Goal: Task Accomplishment & Management: Complete application form

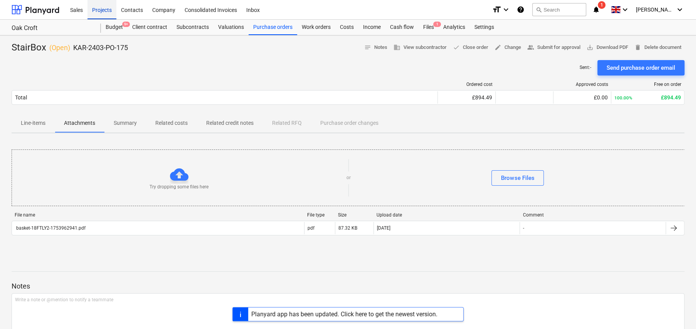
click at [103, 11] on div "Projects" at bounding box center [101, 10] width 29 height 20
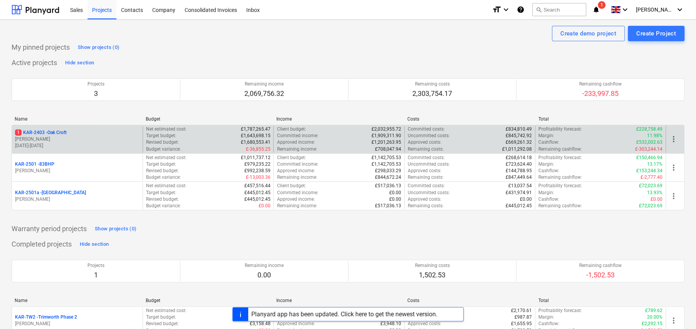
click at [56, 132] on p "1 KAR-2403 - Oak Croft" at bounding box center [41, 132] width 52 height 7
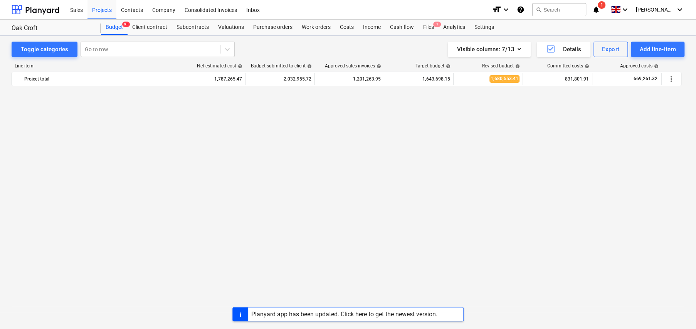
click at [119, 24] on div "Budget 9+" at bounding box center [114, 27] width 27 height 15
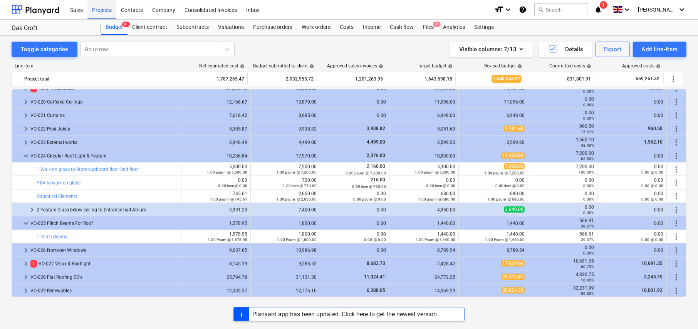
click at [103, 10] on div "Projects" at bounding box center [101, 10] width 29 height 20
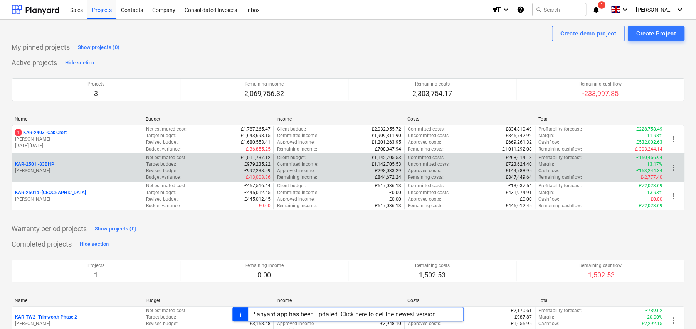
click at [47, 162] on p "KAR-2501 - 83BHP" at bounding box center [34, 164] width 39 height 7
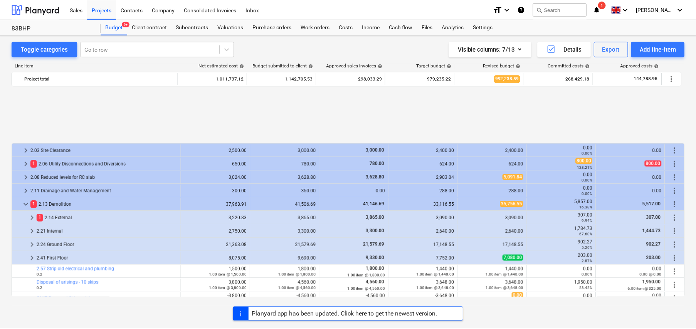
scroll to position [326, 0]
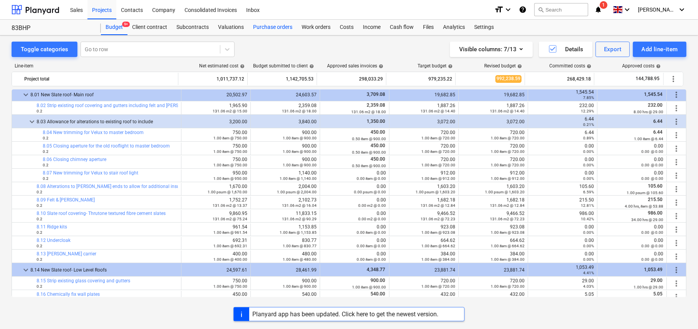
click at [262, 29] on div "Purchase orders" at bounding box center [273, 27] width 49 height 15
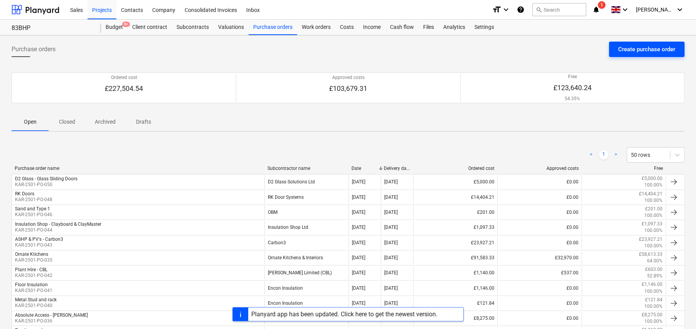
click at [659, 52] on div "Create purchase order" at bounding box center [646, 49] width 57 height 10
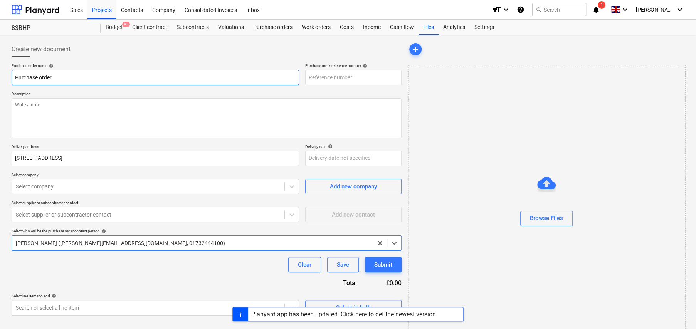
type textarea "x"
type input "KAR-2501-PO-051"
click at [115, 77] on input "Purchase order" at bounding box center [156, 77] width 288 height 15
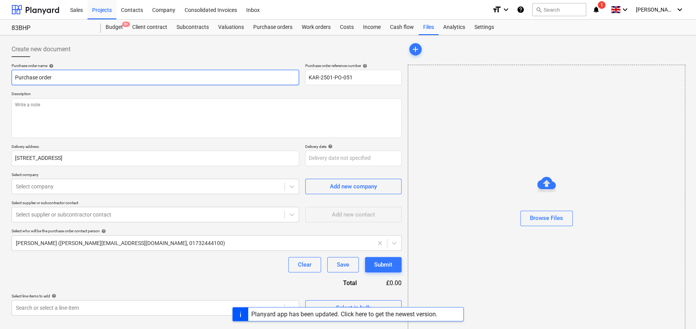
type textarea "x"
type input "T"
type textarea "x"
type input "Ti"
type textarea "x"
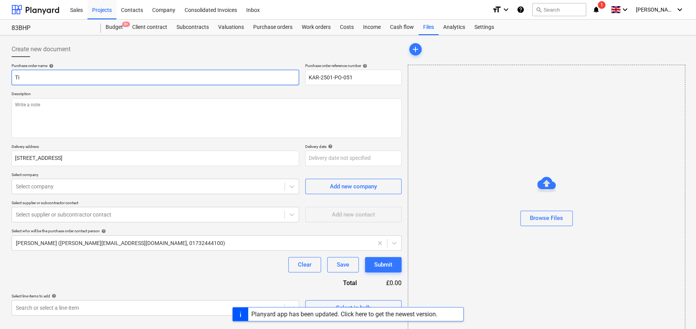
type input "[PERSON_NAME]"
type textarea "x"
type input "Timb"
type textarea "x"
type input "Timbe"
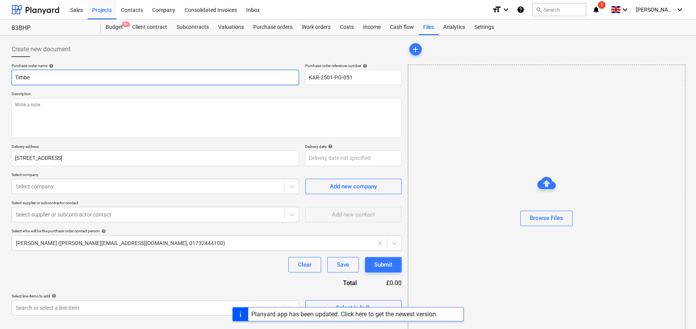
type textarea "x"
type input "Timber"
type textarea "x"
type input "Timber"
type textarea "x"
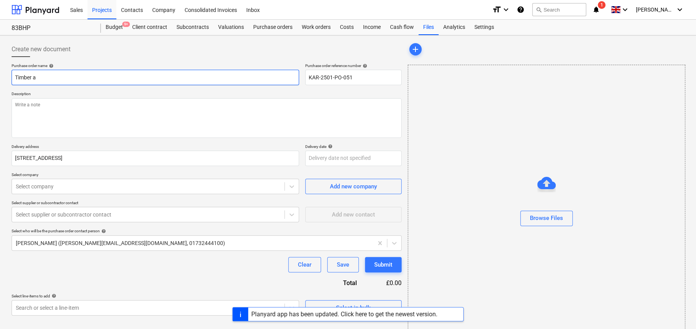
type input "Timber an"
type textarea "x"
type input "Timber and"
type textarea "x"
type input "Timber and"
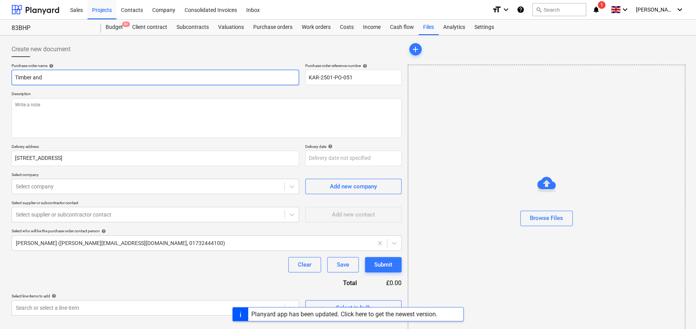
type textarea "x"
type input "Timber and b"
type textarea "x"
type input "Timber and ba"
type textarea "x"
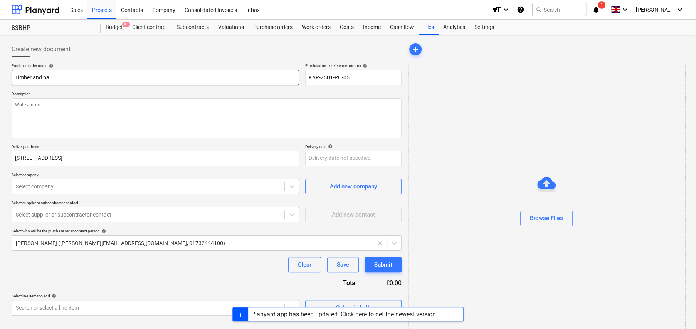
type input "Timber and bat"
type textarea "x"
type input "Timber and bato"
type textarea "x"
type input "Timber and baton"
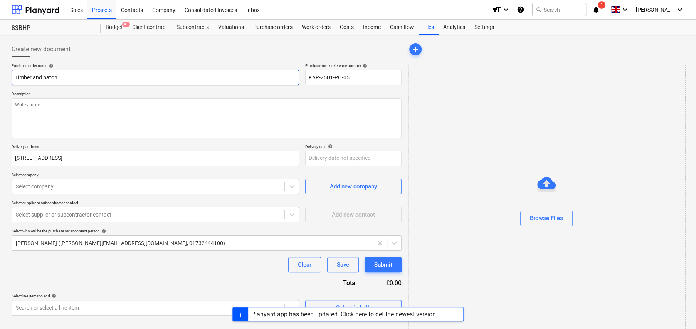
type textarea "x"
type input "OTimber and baton"
type textarea "x"
type input "OBTimber and baton"
type textarea "x"
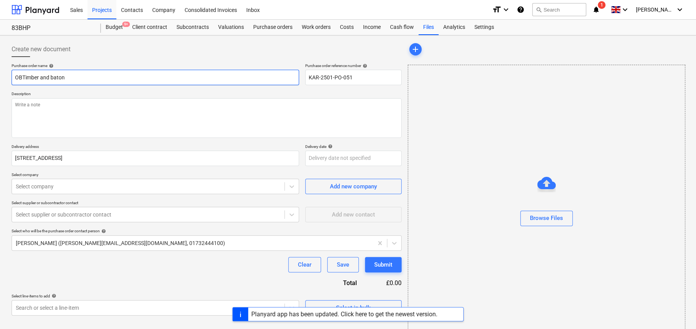
type input "OBMTimber and baton"
type textarea "x"
type input "OBM Timber and baton"
type textarea "x"
type input "OBM -Timber and baton"
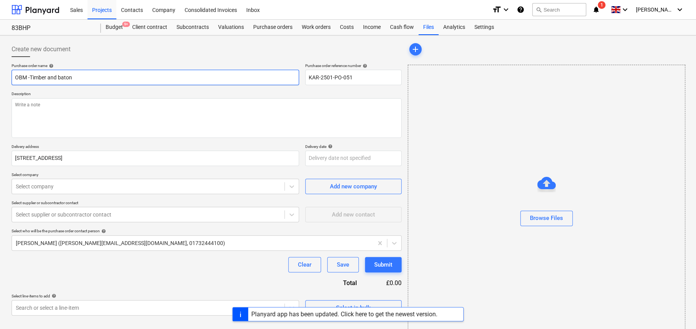
type textarea "x"
type input "OBM - Timber and baton"
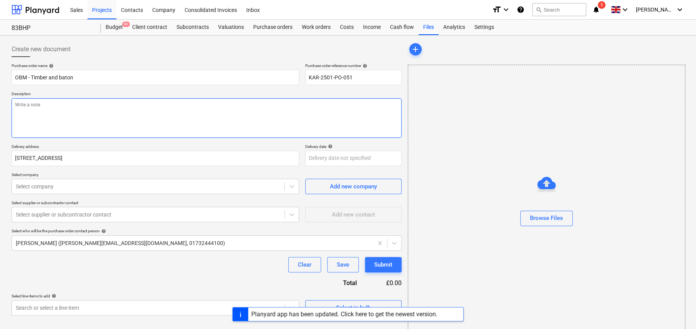
type textarea "x"
type textarea "U"
type textarea "x"
type textarea "Ur"
type textarea "x"
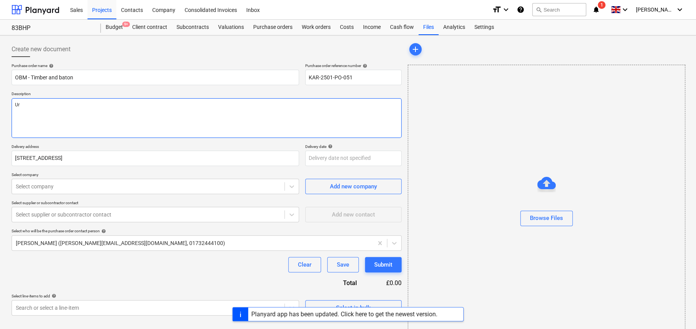
type textarea "Urg"
type textarea "x"
type textarea "Urge"
type textarea "x"
type textarea "Urgen"
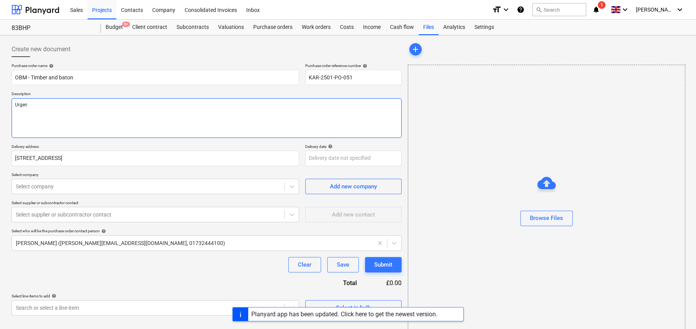
type textarea "x"
type textarea "Urgent"
type textarea "x"
type textarea "Urgent"
type textarea "x"
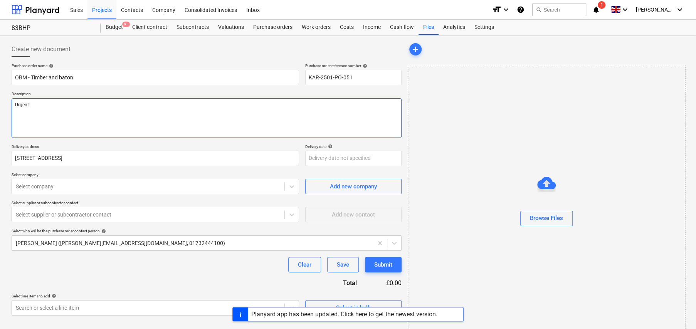
type textarea "Urgent d"
type textarea "x"
type textarea "Urgent de"
type textarea "x"
type textarea "Urgent del"
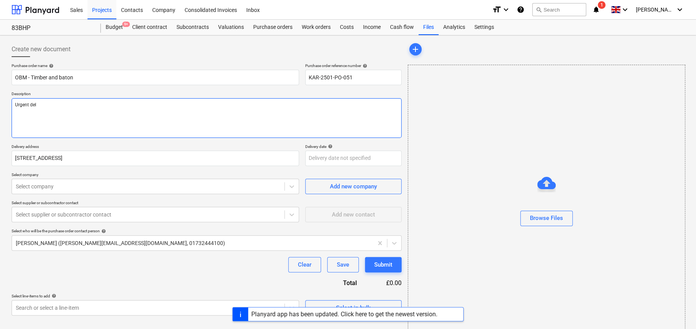
type textarea "x"
type textarea "Urgent deli"
type textarea "x"
type textarea "Urgent deliv"
type textarea "x"
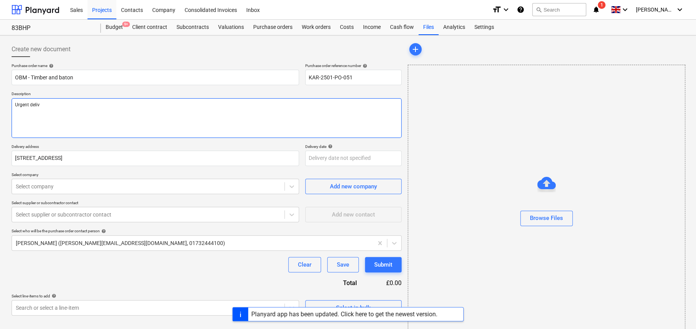
type textarea "Urgent delive"
type textarea "x"
type textarea "Urgent deliver"
type textarea "x"
type textarea "Urgent delivery"
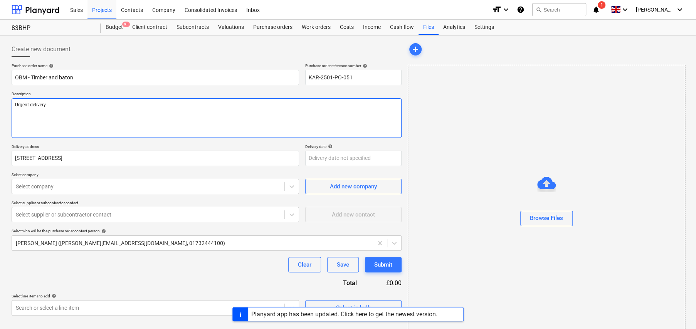
type textarea "x"
type textarea "Urgent delivery"
type textarea "x"
type textarea "Urgent delivery f"
type textarea "x"
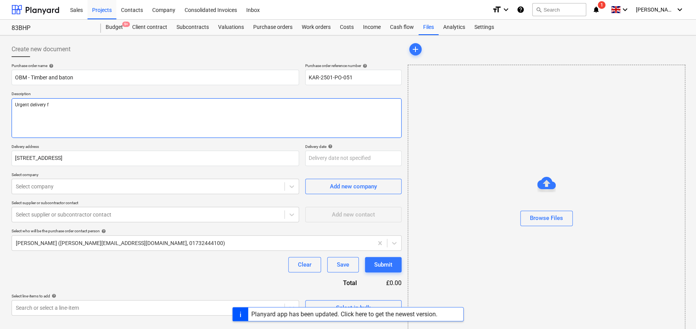
type textarea "Urgent delivery fo"
type textarea "x"
type textarea "Urgent delivery for"
type textarea "x"
type textarea "Urgent delivery for"
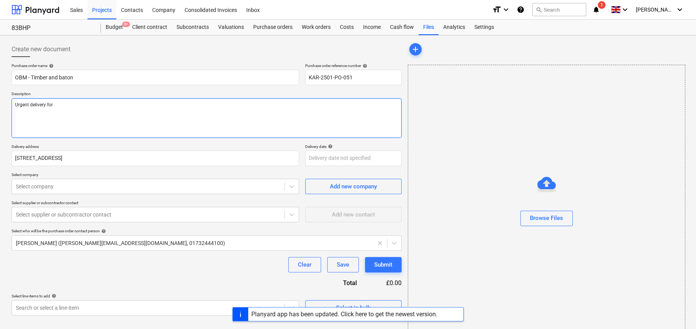
type textarea "x"
type textarea "Urgent delivery for 1"
type textarea "x"
type textarea "Urgent delivery for 12"
type textarea "x"
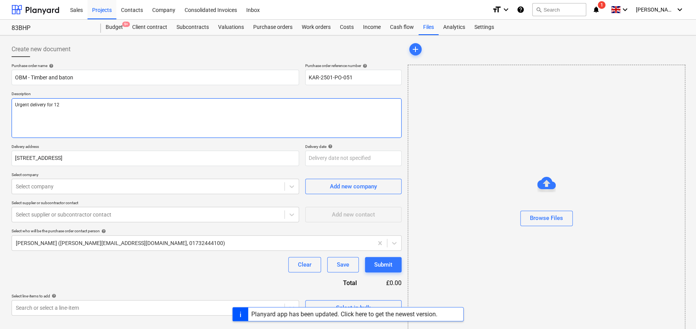
type textarea "Urgent delivery for 12t"
type textarea "x"
type textarea "Urgent delivery for 12th"
type textarea "x"
type textarea "Urgent delivery for 12th A"
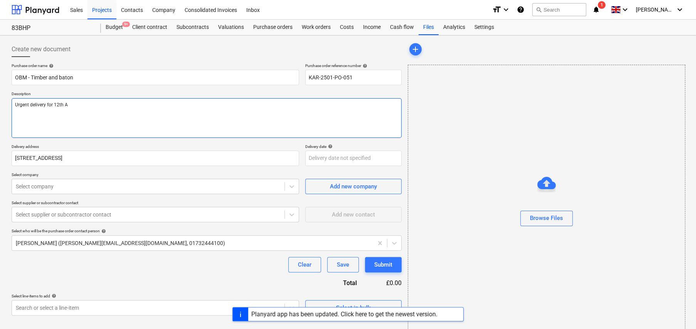
type textarea "x"
type textarea "Urgent delivery for 12th Au"
type textarea "x"
type textarea "Urgent delivery for [DATE]"
type textarea "x"
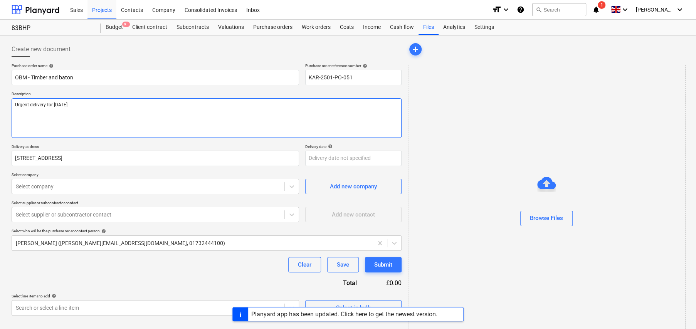
type textarea "Urgent delivery for [DATE]"
type textarea "x"
type textarea "Urgent delivery for [DATE]"
type textarea "x"
type textarea "Urgent delivery for [DATE] S"
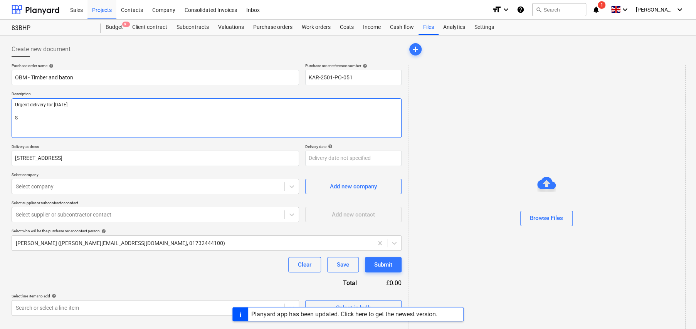
type textarea "x"
type textarea "Urgent delivery for [DATE] Si"
type textarea "x"
type textarea "Urgent delivery for [DATE] Sit"
type textarea "x"
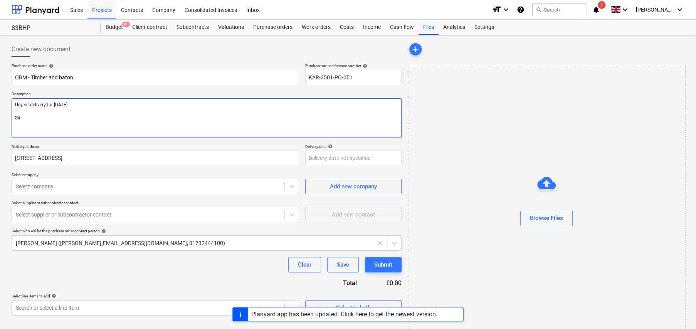
type textarea "Urgent delivery for [DATE] Site"
type textarea "x"
type textarea "Urgent delivery for [DATE] Site"
type textarea "x"
type textarea "Urgent delivery for [DATE] Site C"
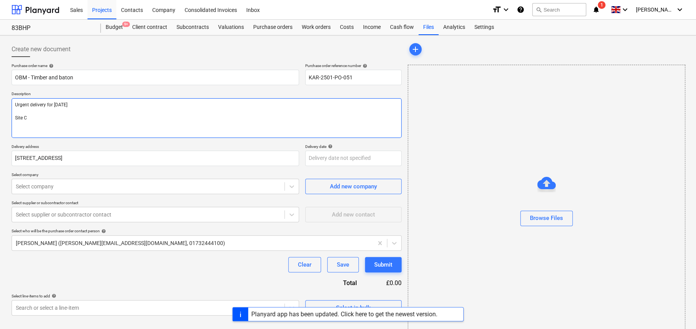
type textarea "x"
type textarea "Urgent delivery for [DATE] Site Co"
type textarea "x"
type textarea "Urgent delivery for [DATE] Site Con"
type textarea "x"
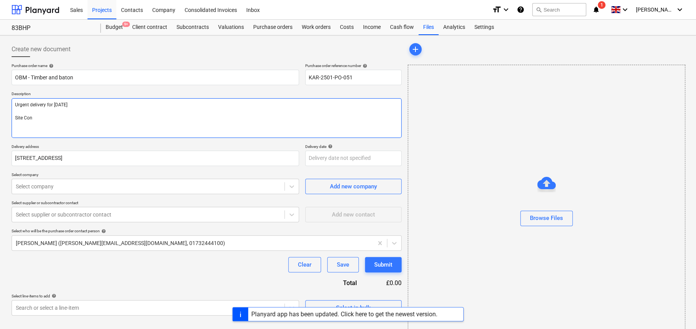
type textarea "Urgent delivery for [DATE] Site Cont"
type textarea "x"
type textarea "Urgent delivery for [DATE] Site Conta"
type textarea "x"
type textarea "Urgent delivery for [DATE] Site Contact"
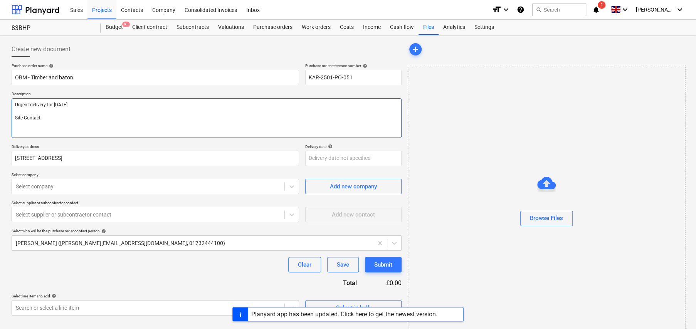
type textarea "x"
type textarea "Urgent delivery for [DATE] Site Contact"
type textarea "x"
type textarea "Urgent delivery for [DATE] Site Contact -"
type textarea "x"
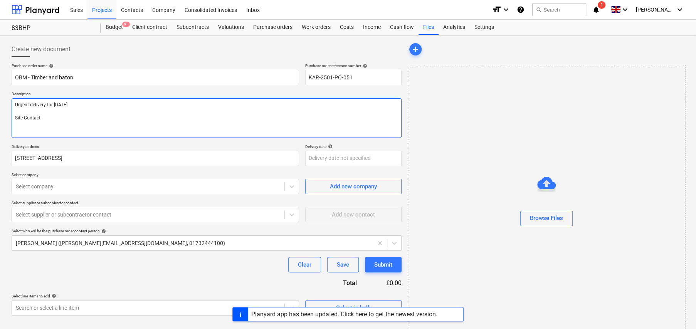
type textarea "Urgent delivery for [DATE] Site Contact -"
type textarea "x"
type textarea "Urgent delivery for [DATE] Site Contact - P"
type textarea "x"
type textarea "Urgent delivery for [DATE] Site Contact - Pe"
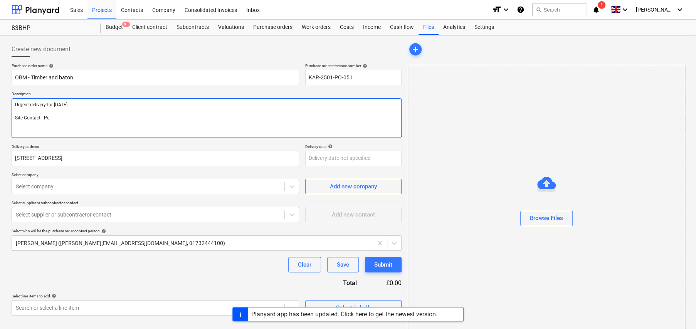
type textarea "x"
type textarea "Urgent delivery for [DATE] Site Contact - Per"
type textarea "x"
type textarea "Urgent delivery for [DATE] Site Contact - Perr"
type textarea "x"
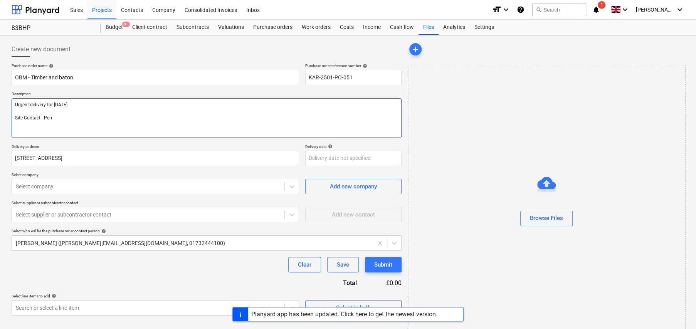
type textarea "Urgent delivery for [DATE] Site Contact - [PERSON_NAME]"
type textarea "x"
type textarea "Urgent delivery for [DATE] Site Contact - [PERSON_NAME]"
type textarea "x"
type textarea "Urgent delivery for [DATE] Site Contact - [PERSON_NAME] 0"
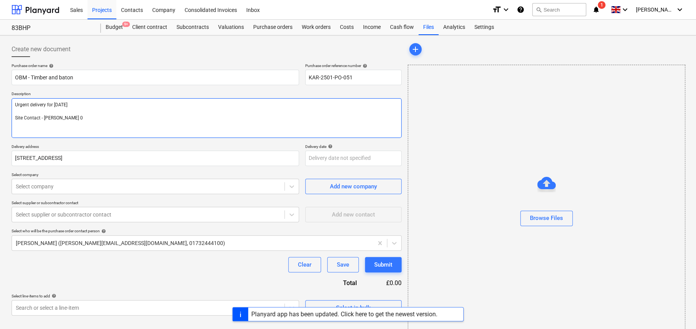
type textarea "x"
type textarea "Urgent delivery for [DATE] Site Contact - Perry 07"
type textarea "x"
type textarea "Urgent delivery for [DATE] Site Contact - [PERSON_NAME] 070"
type textarea "x"
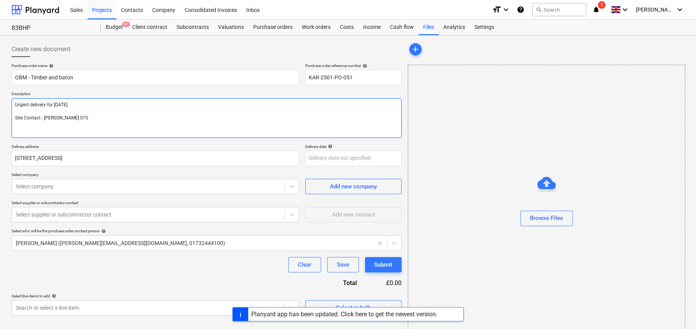
type textarea "Urgent delivery for [DATE] Site Contact - Perry 0707"
type textarea "x"
type textarea "Urgent delivery for [DATE] Site Contact - [PERSON_NAME] 07079"
type textarea "x"
type textarea "Urgent delivery for [DATE] Site Contact - [PERSON_NAME] 070792"
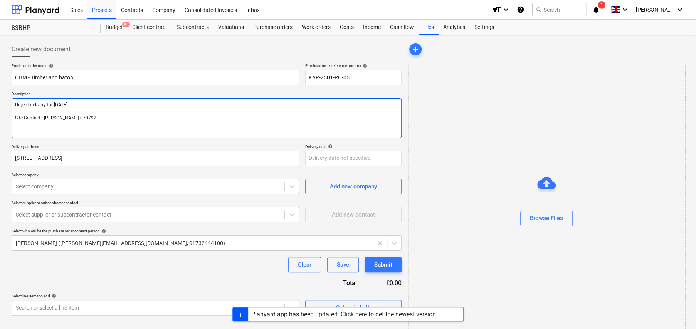
type textarea "x"
type textarea "Urgent delivery for [DATE] Site Contact - [PERSON_NAME] [PHONE_NUMBER]"
type textarea "x"
type textarea "Urgent delivery for [DATE] Site Contact - [PERSON_NAME] [PHONE_NUMBER]"
type textarea "x"
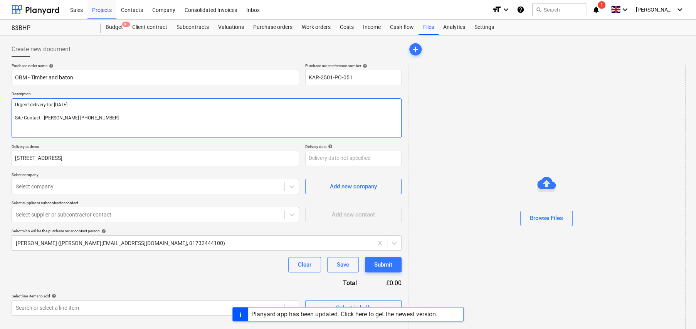
type textarea "Urgent delivery for [DATE] Site Contact - [PERSON_NAME] 007920"
type textarea "x"
type textarea "Urgent delivery for [DATE] Site Contact - [PERSON_NAME] 07920"
type textarea "x"
type textarea "Urgent delivery for [DATE] Site Contact - [PERSON_NAME] 07920 8"
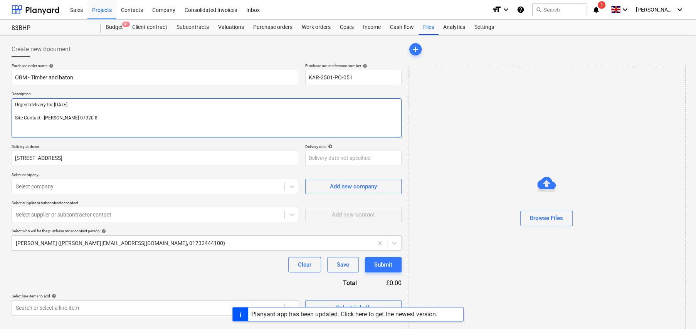
type textarea "x"
type textarea "Urgent delivery for [DATE] Site Contact - [PERSON_NAME] [PHONE_NUMBER]"
type textarea "x"
type textarea "Urgent delivery for [DATE] Site Contact - [PERSON_NAME] [PHONE_NUMBER]"
type textarea "x"
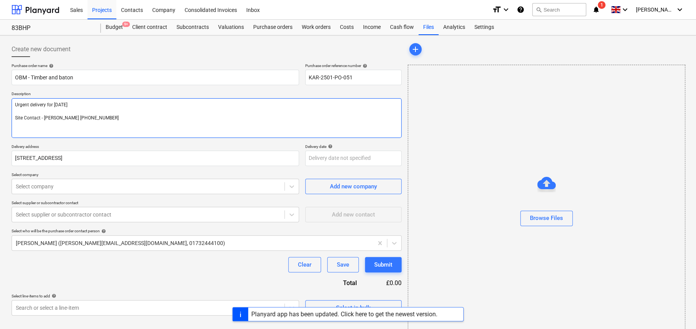
type textarea "Urgent delivery for [DATE] Site Contact - [PERSON_NAME] [PHONE_NUMBER]"
type textarea "x"
type textarea "Urgent delivery for [DATE] Site Contact - [PERSON_NAME] [PHONE_NUMBER]"
type textarea "x"
type textarea "Urgent delivery for [DATE] Site Contact - [PERSON_NAME] [PHONE_NUMBER]"
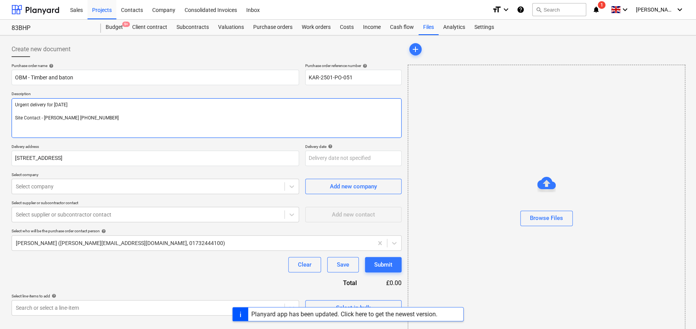
type textarea "x"
type textarea "Urgent delivery for [DATE] Site Contact - [PERSON_NAME] [PHONE_NUMBER]"
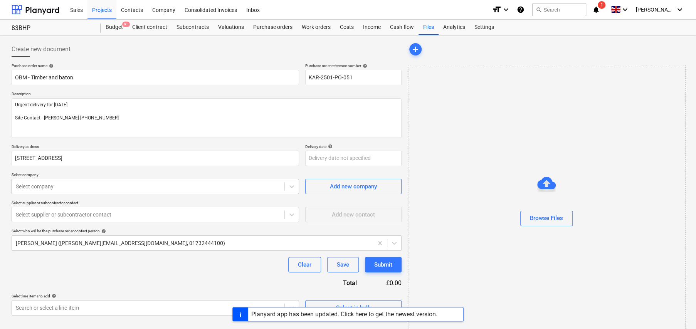
type textarea "x"
click at [133, 183] on div at bounding box center [148, 187] width 265 height 8
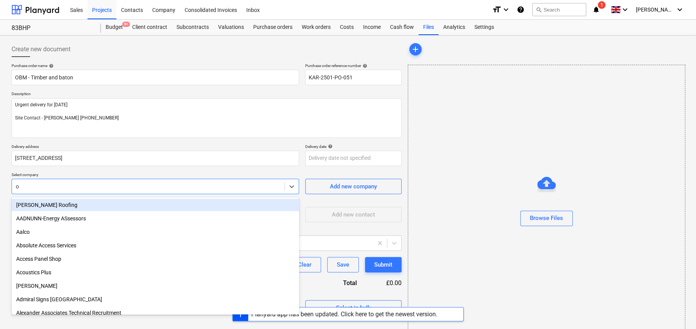
type input "ob"
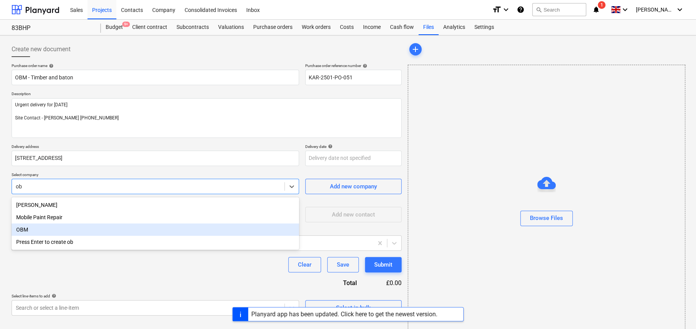
click at [25, 230] on div "OBM" at bounding box center [156, 230] width 288 height 12
type textarea "x"
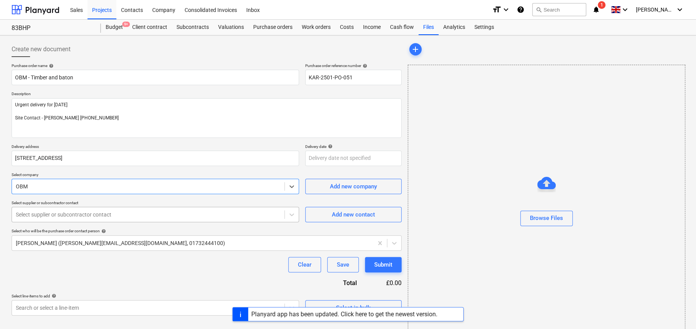
click at [50, 218] on div at bounding box center [148, 215] width 265 height 8
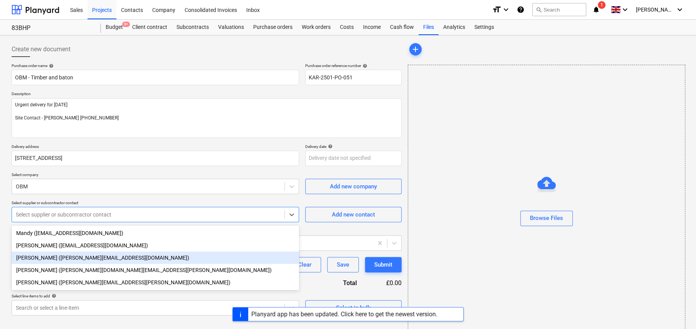
click at [50, 254] on div "[PERSON_NAME] ([PERSON_NAME][EMAIL_ADDRESS][DOMAIN_NAME])" at bounding box center [156, 258] width 288 height 12
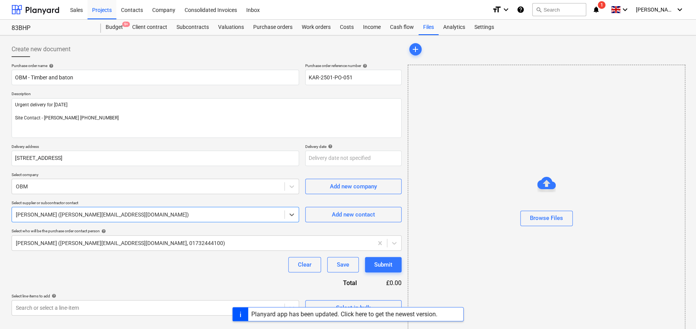
click at [186, 265] on div "Clear Save Submit" at bounding box center [207, 264] width 390 height 15
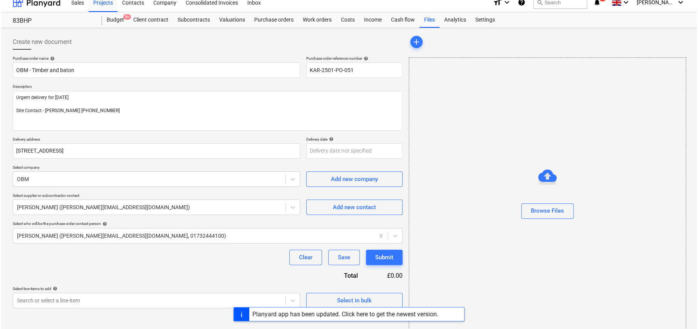
scroll to position [18, 0]
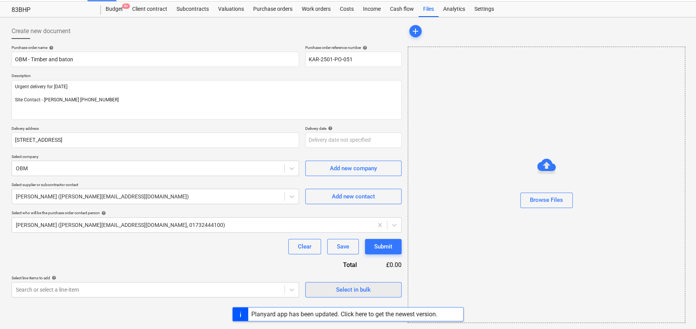
click at [355, 289] on div "Select in bulk" at bounding box center [353, 290] width 35 height 10
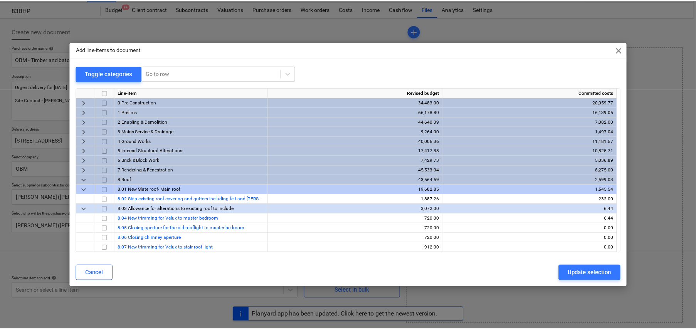
scroll to position [18, 0]
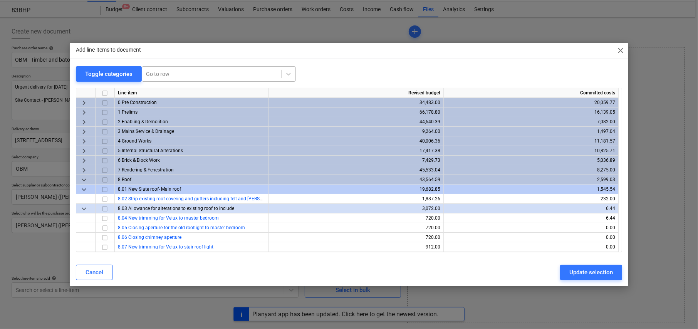
click at [173, 72] on div at bounding box center [211, 74] width 131 height 8
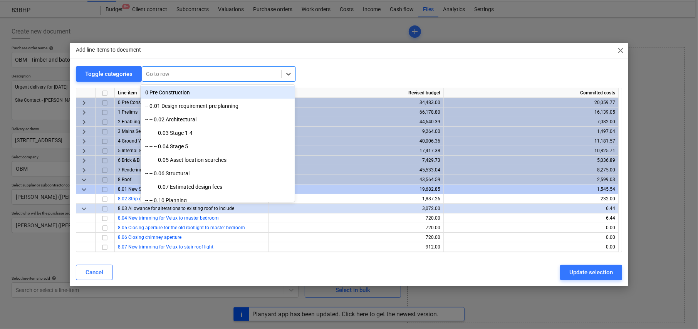
type textarea "x"
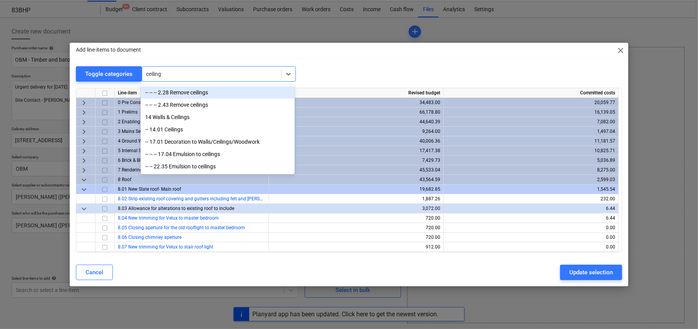
type input "ceiling"
drag, startPoint x: 621, startPoint y: 46, endPoint x: 568, endPoint y: 52, distance: 53.8
click at [621, 47] on span "close" at bounding box center [620, 50] width 9 height 9
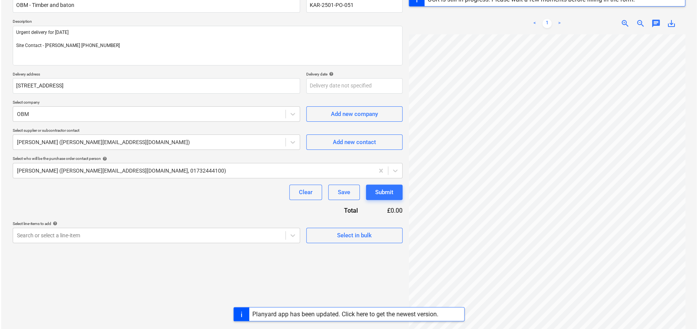
scroll to position [77, 0]
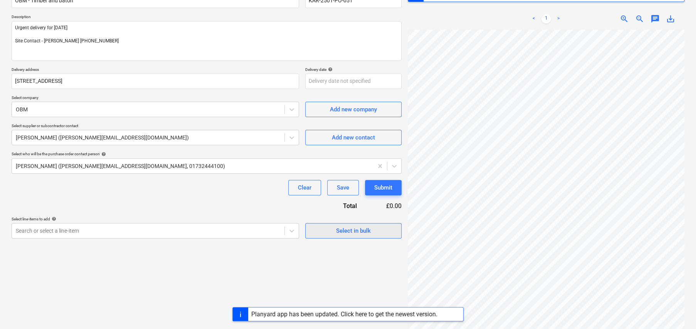
click at [358, 232] on div "Select in bulk" at bounding box center [353, 231] width 35 height 10
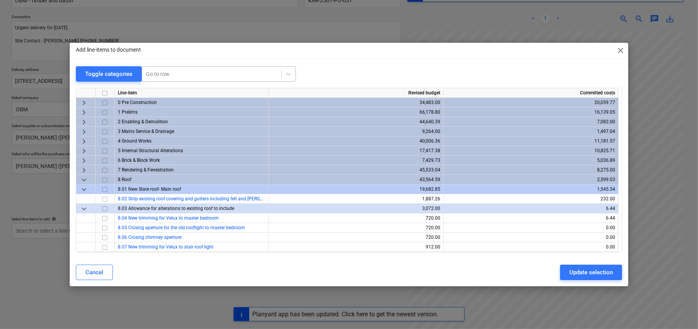
click at [187, 73] on div at bounding box center [211, 74] width 131 height 8
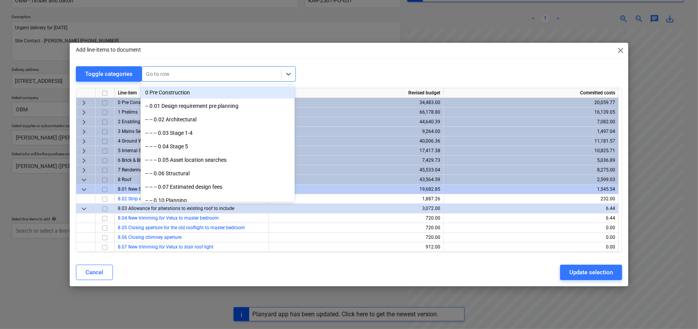
type textarea "x"
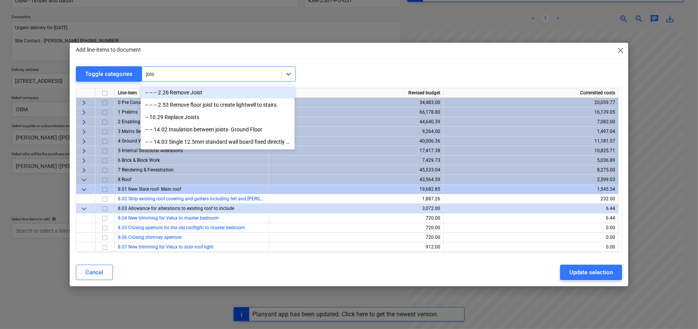
type input "joist"
type textarea "x"
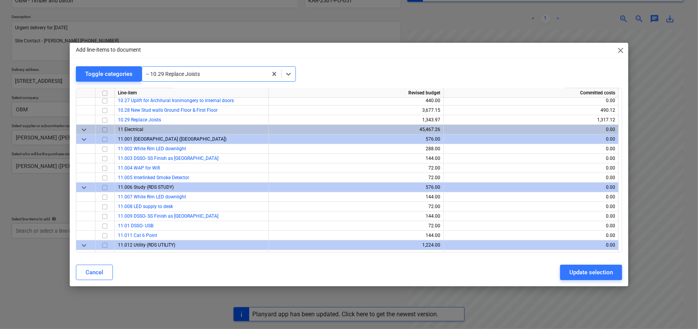
scroll to position [2803, 0]
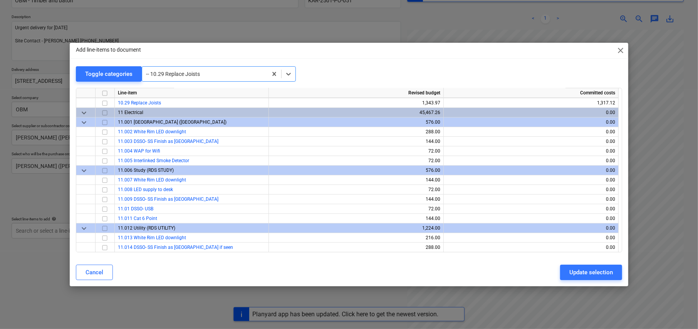
click at [104, 101] on input "checkbox" at bounding box center [104, 103] width 9 height 9
type textarea "x"
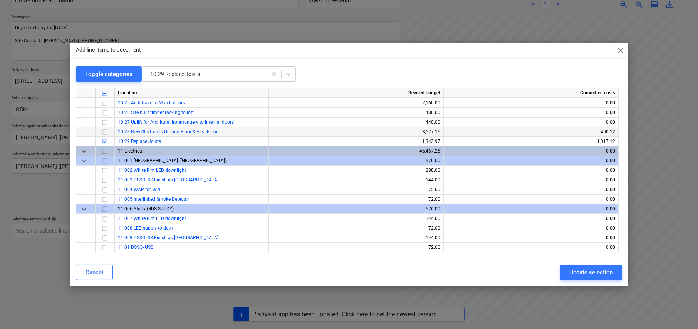
click at [104, 129] on input "checkbox" at bounding box center [104, 132] width 9 height 9
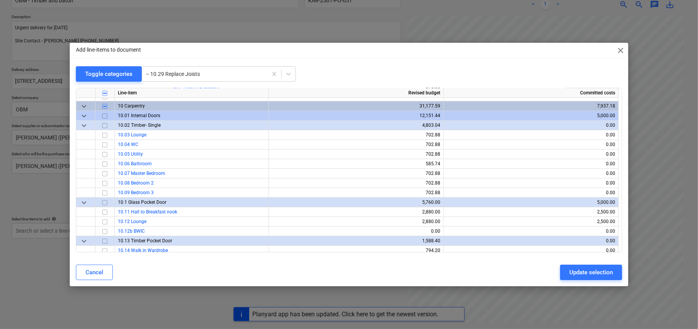
scroll to position [2507, 0]
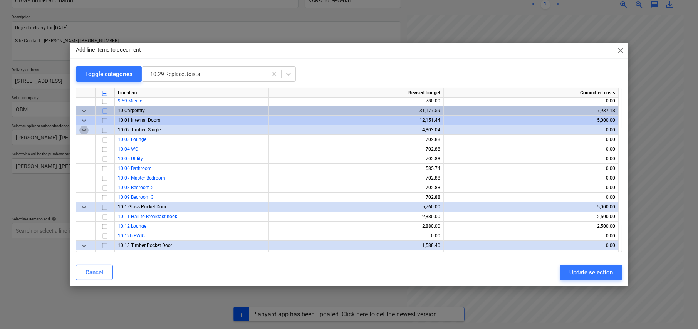
click at [83, 128] on span "keyboard_arrow_down" at bounding box center [83, 130] width 9 height 9
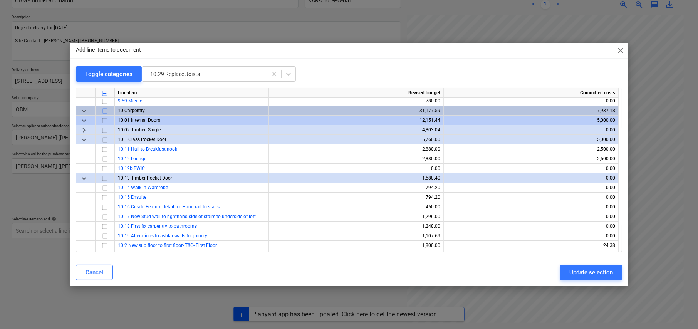
click at [83, 128] on span "keyboard_arrow_right" at bounding box center [83, 130] width 9 height 9
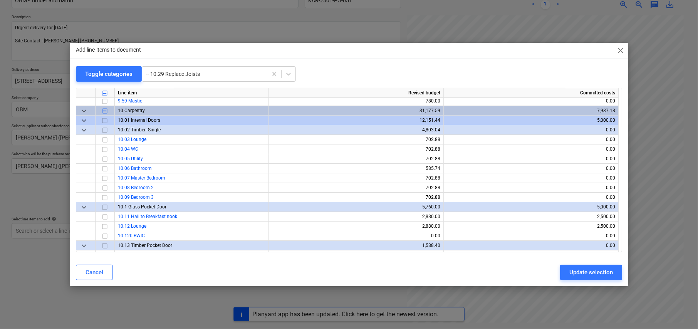
click at [84, 118] on span "keyboard_arrow_down" at bounding box center [83, 120] width 9 height 9
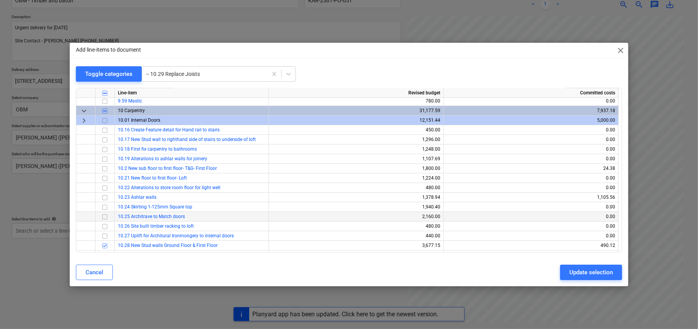
scroll to position [2545, 0]
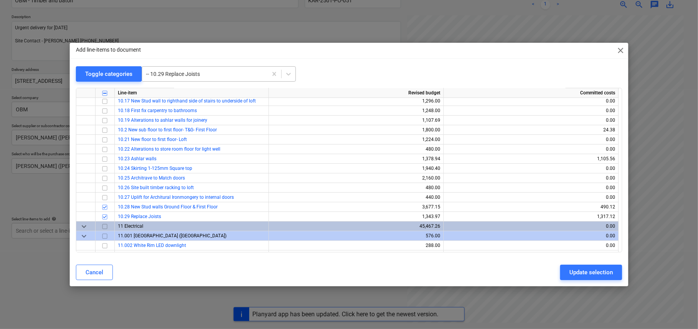
click at [192, 75] on div at bounding box center [205, 74] width 118 height 8
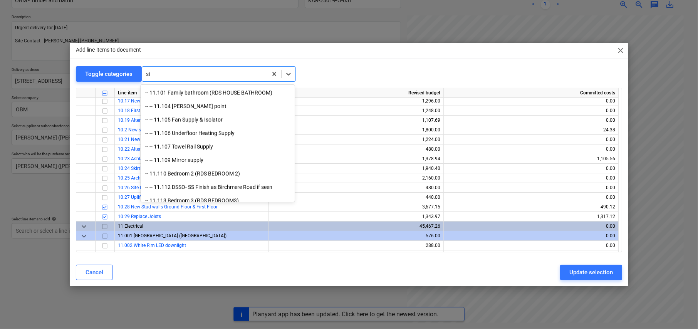
scroll to position [2137, 0]
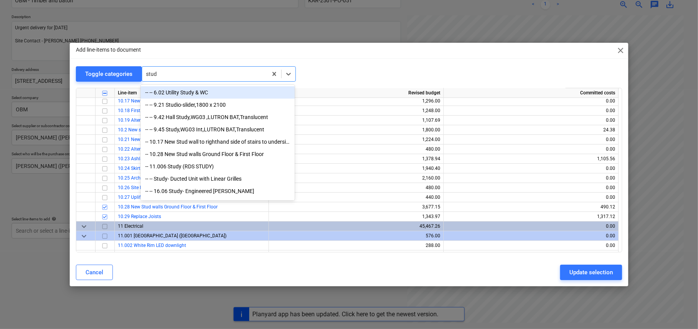
type input "study"
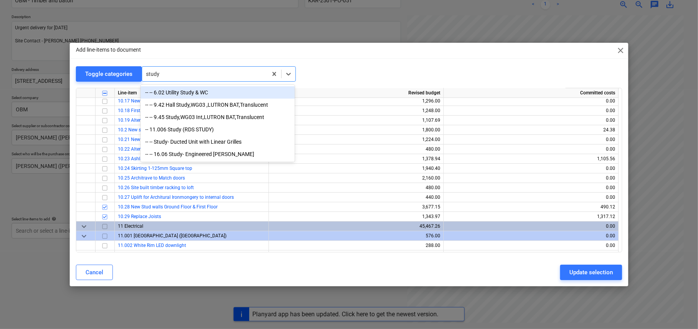
click at [191, 92] on div "-- -- 6.02 Utility Study & WC" at bounding box center [218, 92] width 154 height 12
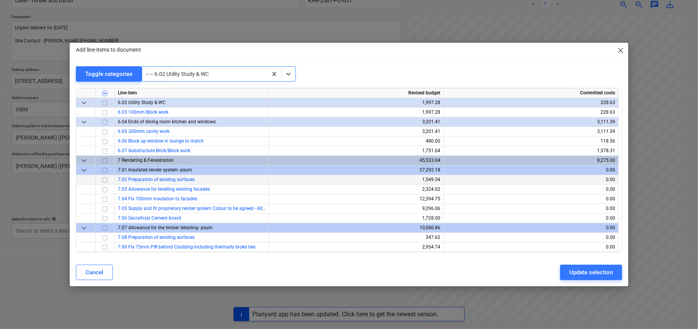
scroll to position [1696, 0]
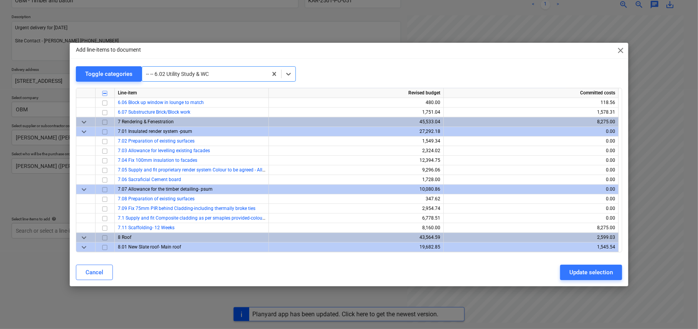
click at [180, 73] on div at bounding box center [205, 74] width 118 height 8
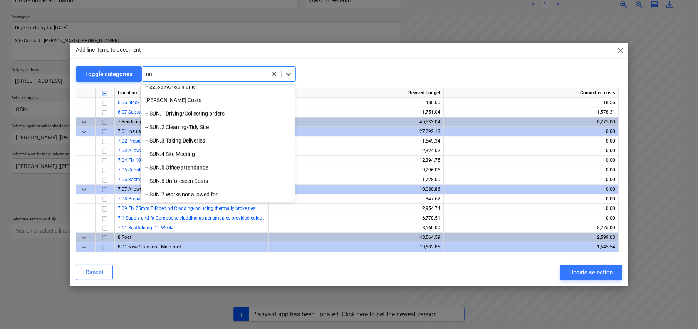
scroll to position [923, 0]
type input "unf"
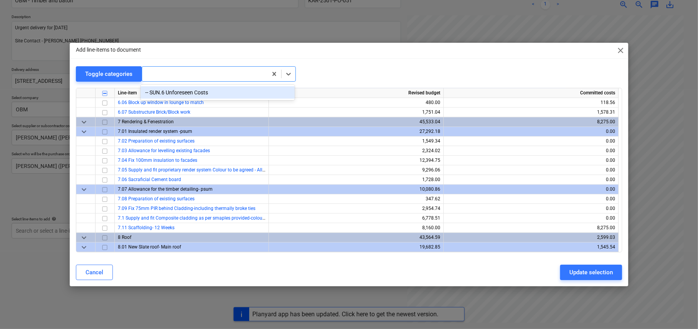
click at [184, 73] on div at bounding box center [205, 74] width 118 height 8
click at [181, 73] on div at bounding box center [205, 74] width 118 height 8
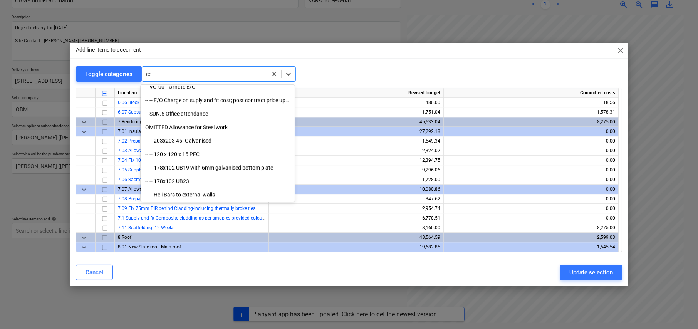
scroll to position [1934, 0]
type input "cei"
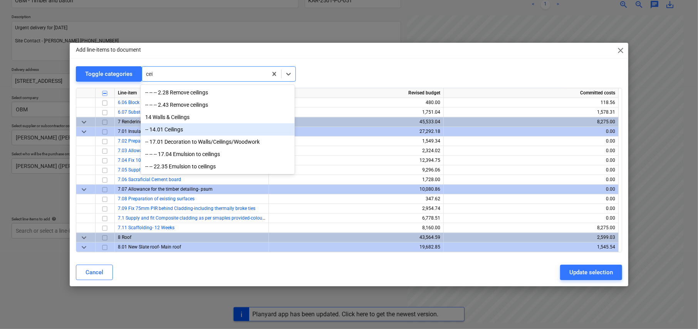
click at [174, 133] on div "-- 14.01 Ceilings" at bounding box center [218, 129] width 154 height 12
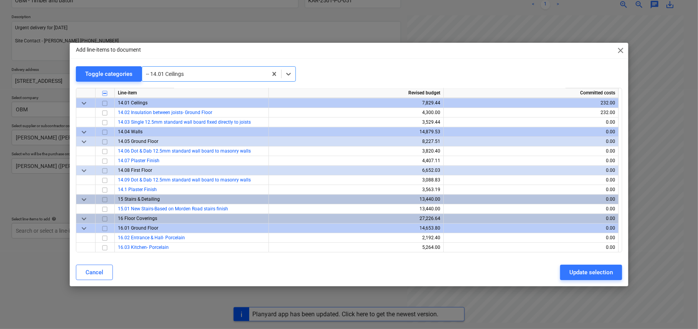
scroll to position [4538, 0]
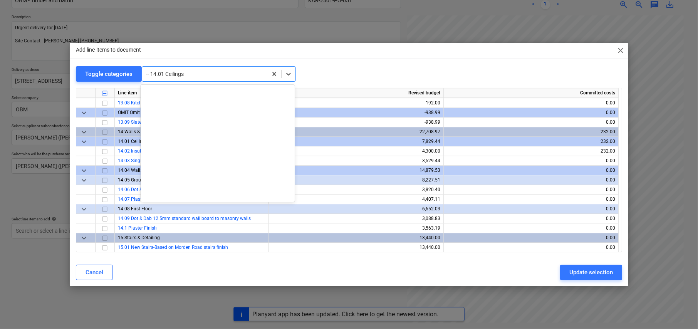
click at [170, 75] on div at bounding box center [205, 74] width 118 height 8
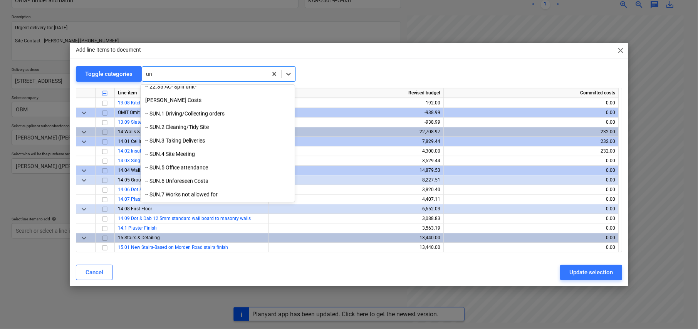
scroll to position [923, 0]
type input "unf"
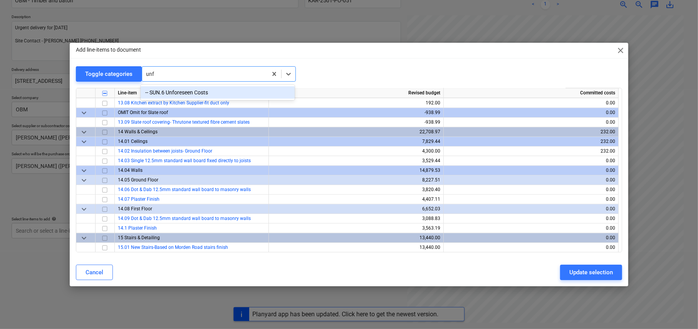
click at [176, 92] on div "-- SUN.6 Unforeseen Costs" at bounding box center [218, 92] width 154 height 12
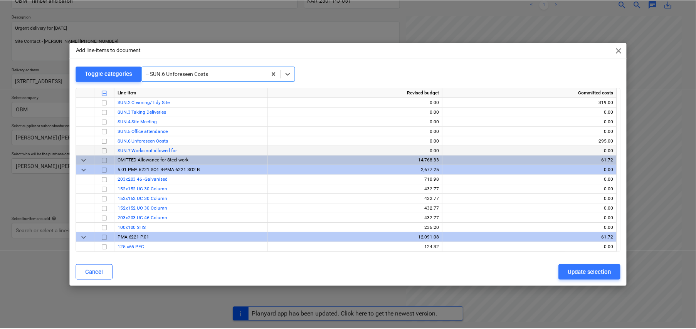
scroll to position [6783, 0]
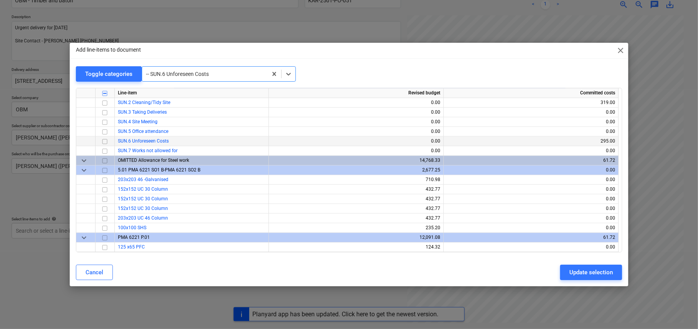
click at [105, 138] on input "checkbox" at bounding box center [104, 141] width 9 height 9
click at [594, 273] on div "Update selection" at bounding box center [592, 272] width 44 height 10
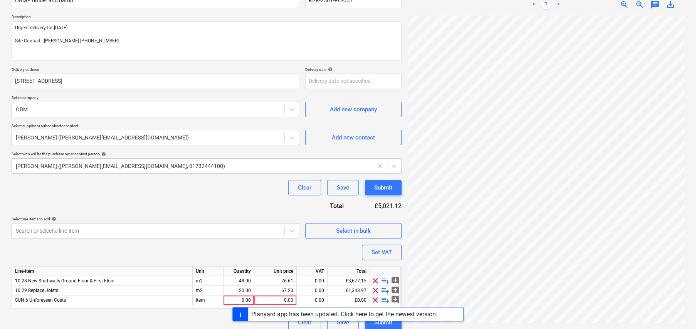
scroll to position [84, 0]
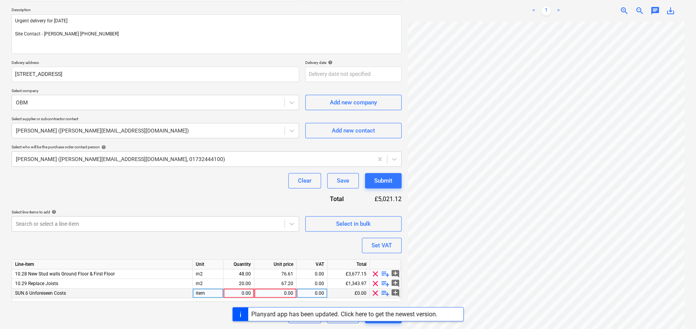
click at [385, 293] on span "playlist_add" at bounding box center [385, 293] width 9 height 9
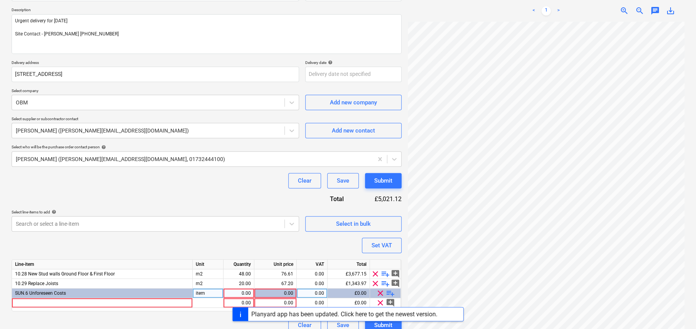
click at [385, 293] on div "clear playlist_add" at bounding box center [385, 294] width 31 height 10
click at [389, 293] on span "playlist_add" at bounding box center [390, 293] width 9 height 9
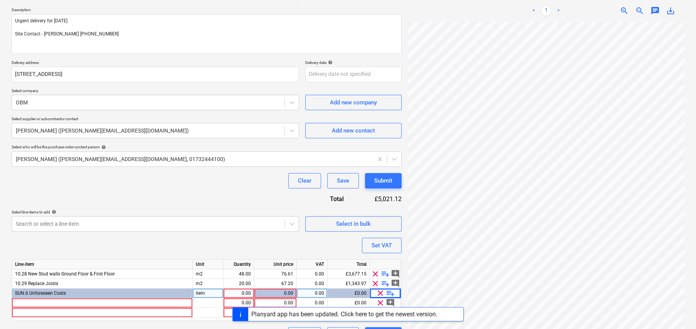
click at [390, 293] on span "playlist_add" at bounding box center [390, 293] width 9 height 9
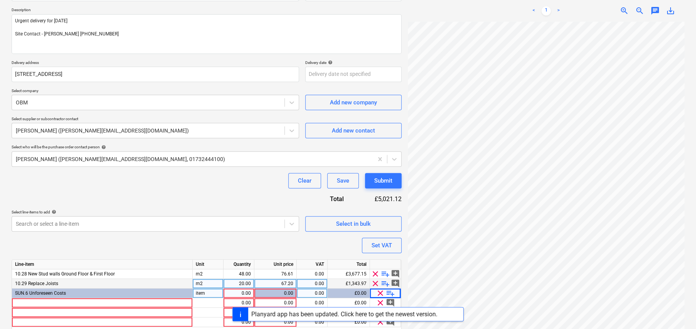
click at [387, 284] on span "playlist_add" at bounding box center [385, 283] width 9 height 9
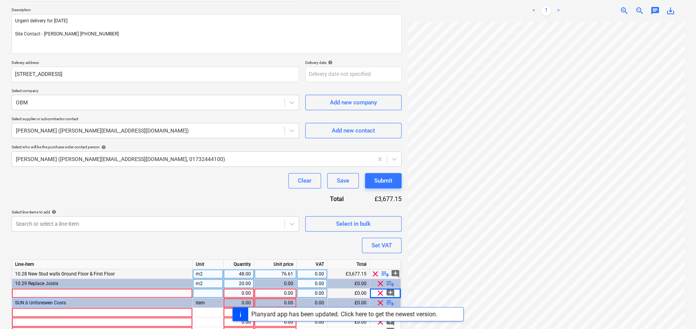
click at [386, 274] on span "playlist_add" at bounding box center [385, 273] width 9 height 9
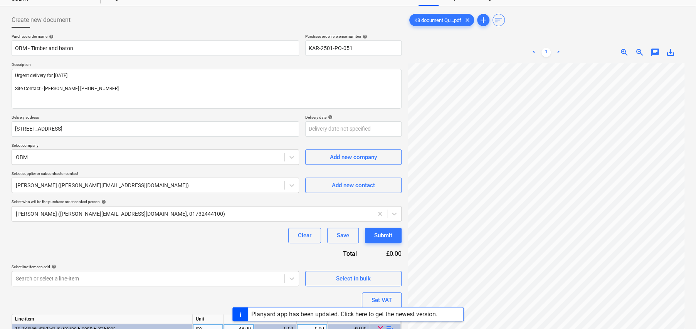
scroll to position [17, 0]
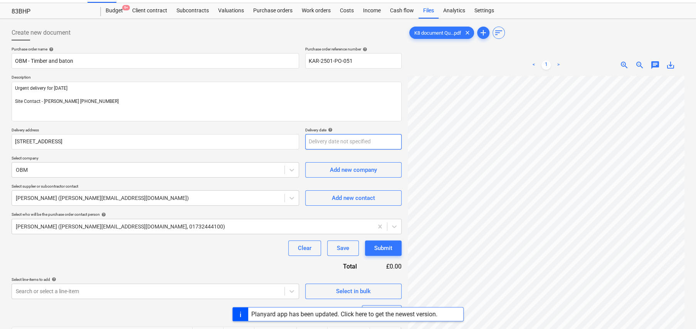
click at [327, 141] on body "Sales Projects Contacts Company Consolidated Invoices Inbox format_size keyboar…" at bounding box center [348, 147] width 696 height 329
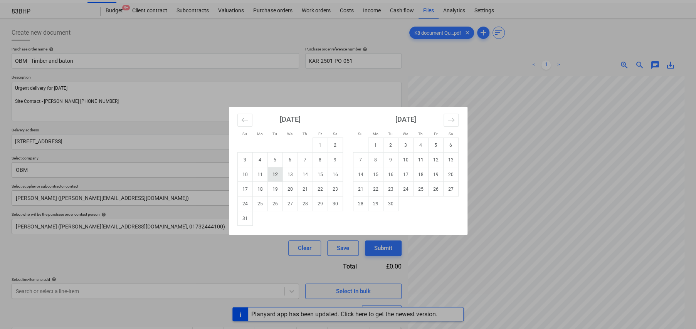
click at [274, 176] on td "12" at bounding box center [274, 174] width 15 height 15
type textarea "x"
type input "[DATE]"
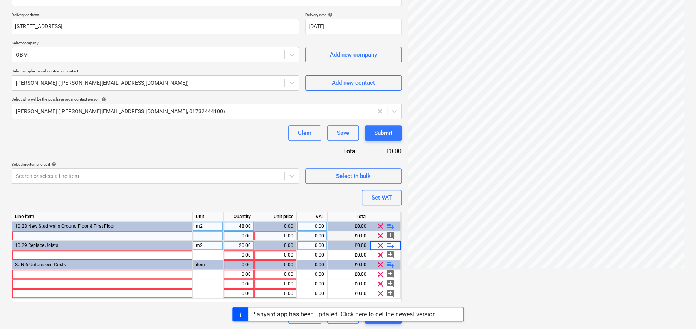
scroll to position [132, 0]
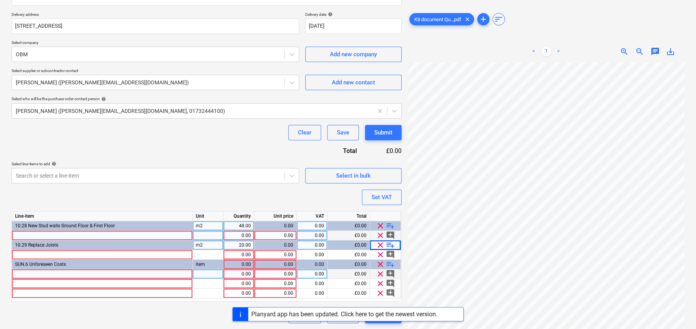
click at [52, 274] on div at bounding box center [102, 274] width 181 height 10
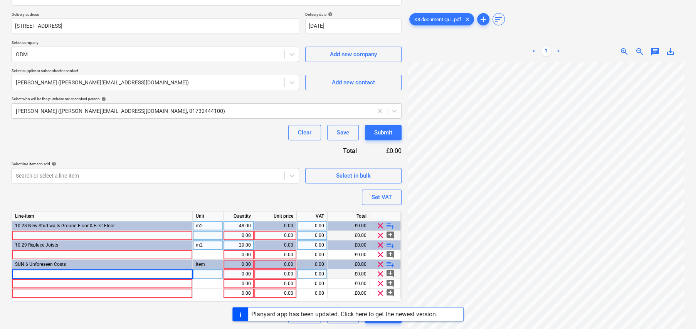
type textarea "x"
type input "019 x 038 GREEN TREATED TILE [PERSON_NAME] 4.8m"
type textarea "x"
type input "item"
type textarea "x"
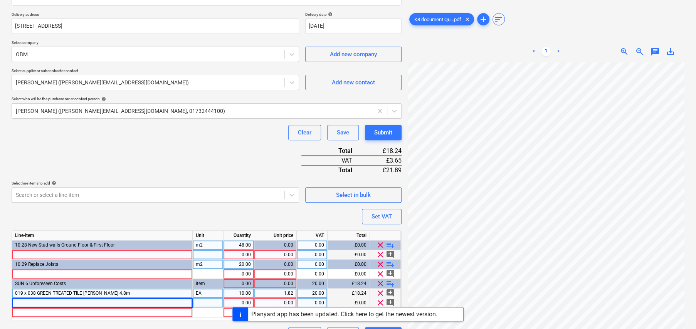
click at [66, 300] on div at bounding box center [102, 303] width 181 height 10
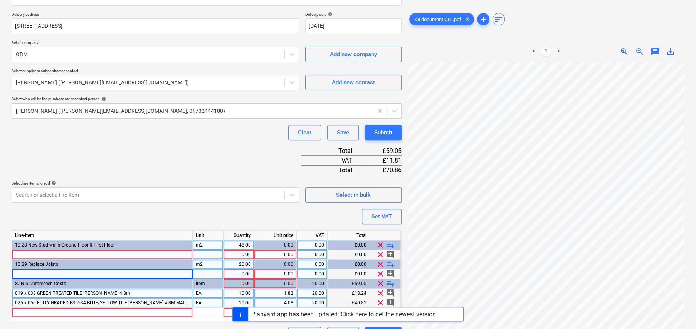
click at [35, 271] on div at bounding box center [102, 274] width 181 height 10
drag, startPoint x: 64, startPoint y: 274, endPoint x: 99, endPoint y: 274, distance: 34.7
click at [99, 274] on input "# 047 x 225 SAWN C24 REGULARISED KD 3.80 MT 36.49 S TANALISED TIMBER 4.8M MA200…" at bounding box center [102, 273] width 180 height 9
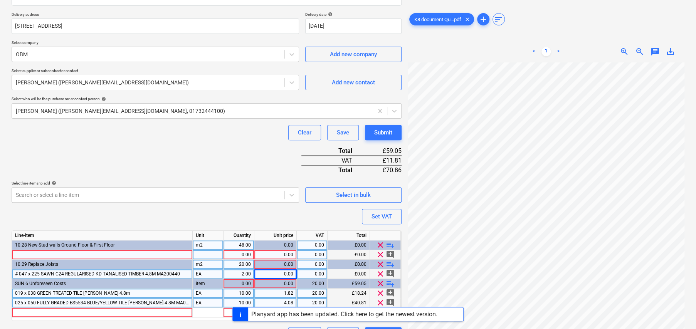
click at [288, 273] on div "0.00" at bounding box center [275, 274] width 36 height 10
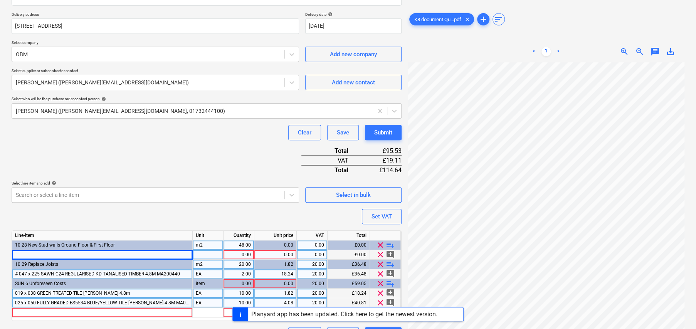
click at [32, 252] on div at bounding box center [102, 255] width 181 height 10
drag, startPoint x: 57, startPoint y: 253, endPoint x: 100, endPoint y: 257, distance: 43.0
click at [100, 257] on input "047 x 100 SAWN C24 REGULARISED KD 1.69 MT 206.84 S TANALISED TIMBER 3.6M MA2001…" at bounding box center [102, 254] width 180 height 9
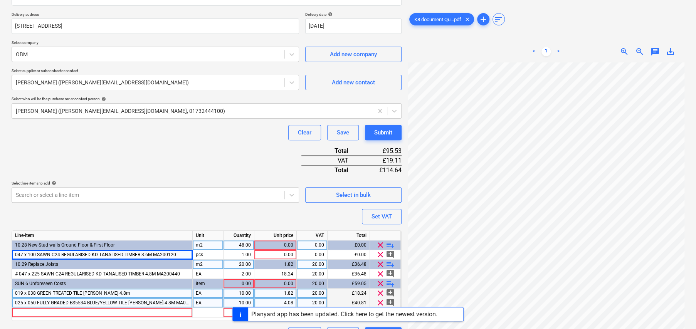
drag, startPoint x: 19, startPoint y: 273, endPoint x: 10, endPoint y: 273, distance: 9.3
click at [10, 273] on div "Create new document Purchase order name help OBM - Timber and baton Purchase or…" at bounding box center [206, 125] width 396 height 439
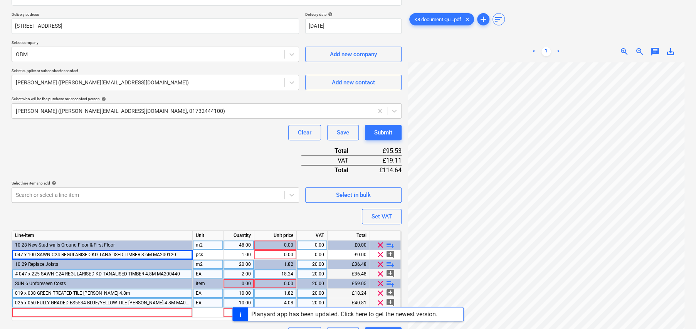
click at [17, 274] on span "# 047 x 225 SAWN C24 REGULARISED KD TANALISED TIMBER 4.8M MA200440" at bounding box center [97, 273] width 165 height 5
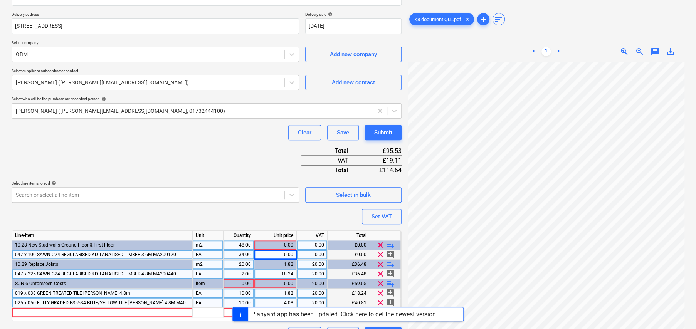
click at [282, 251] on div "0.00" at bounding box center [275, 255] width 36 height 10
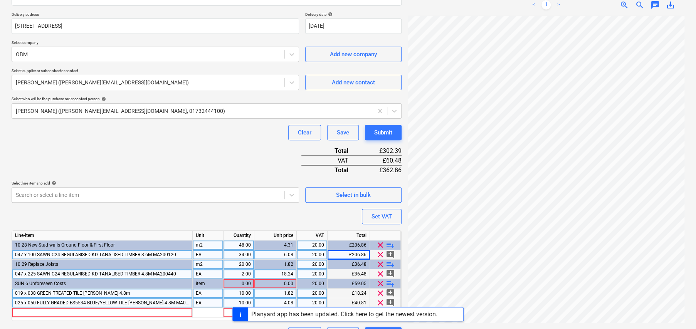
scroll to position [151, 0]
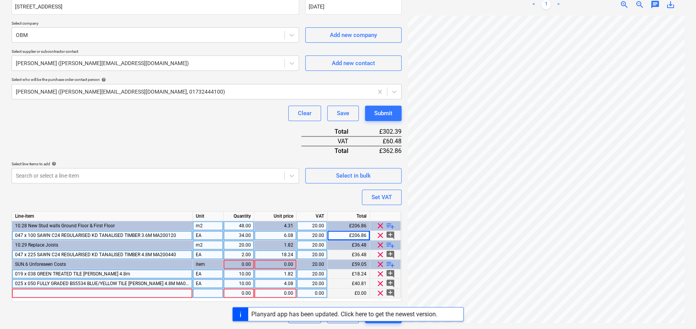
click at [61, 289] on div at bounding box center [102, 294] width 181 height 10
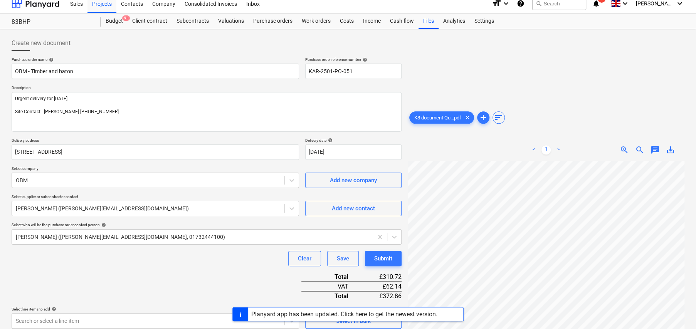
scroll to position [0, 0]
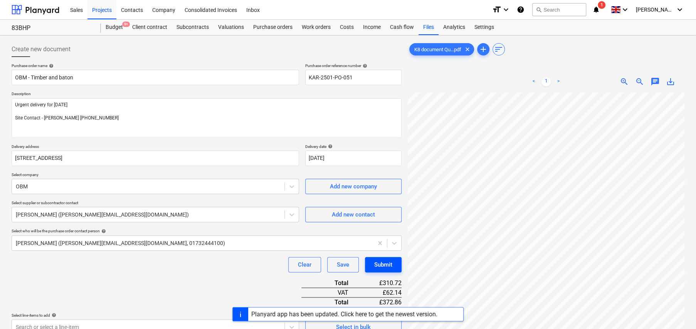
click at [388, 267] on div "Submit" at bounding box center [383, 265] width 18 height 10
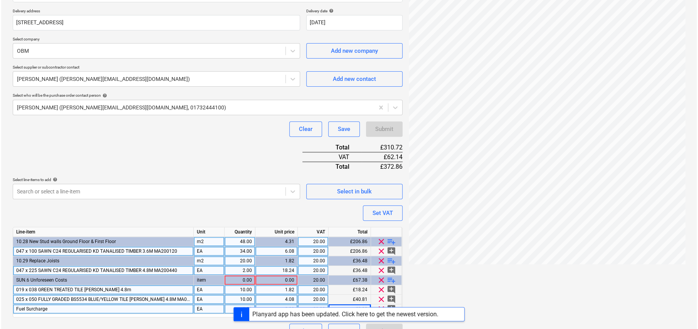
scroll to position [151, 0]
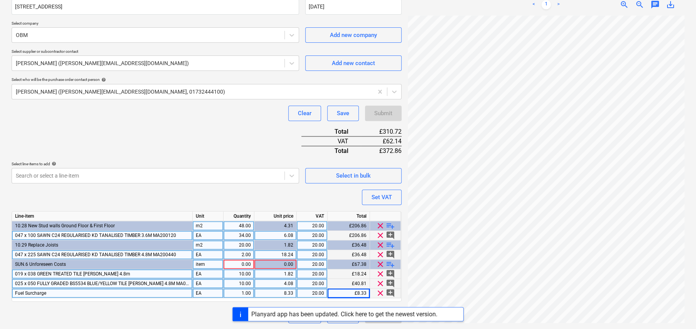
click at [242, 261] on div "0.00" at bounding box center [239, 265] width 24 height 10
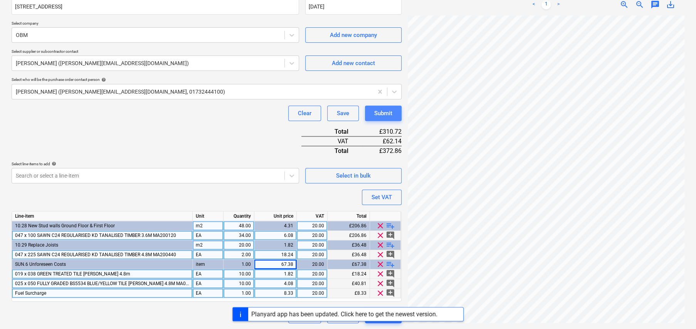
click at [392, 110] on button "Submit" at bounding box center [383, 113] width 37 height 15
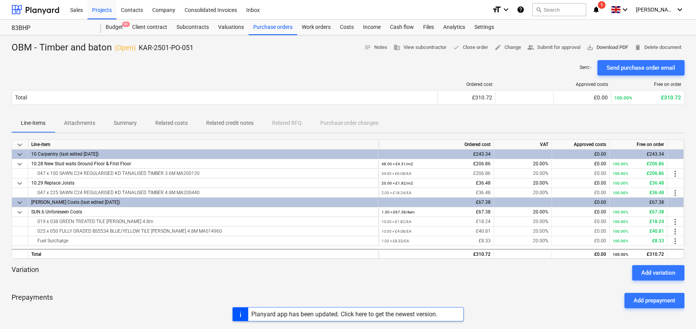
click at [596, 45] on span "save_alt Download PDF" at bounding box center [608, 47] width 42 height 9
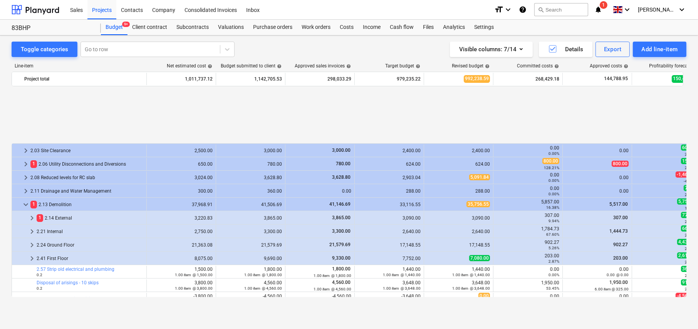
scroll to position [326, 0]
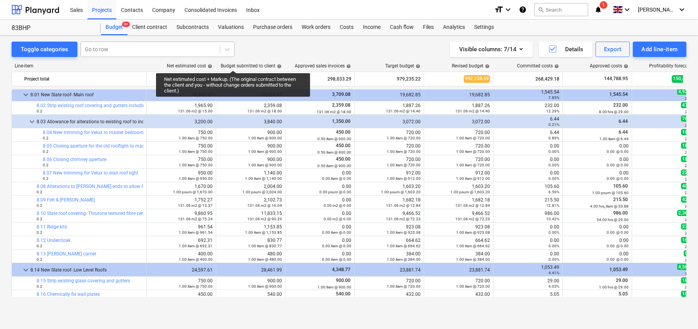
click at [126, 48] on div at bounding box center [150, 49] width 131 height 8
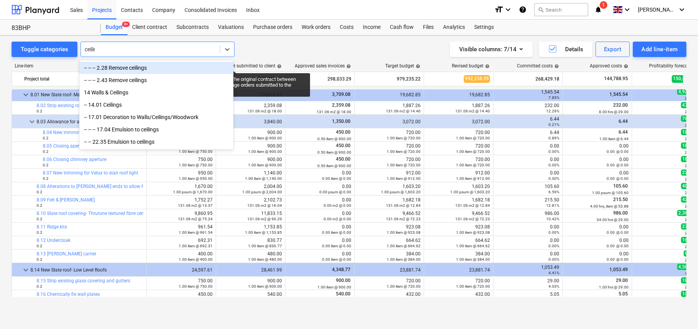
type input "ceiling"
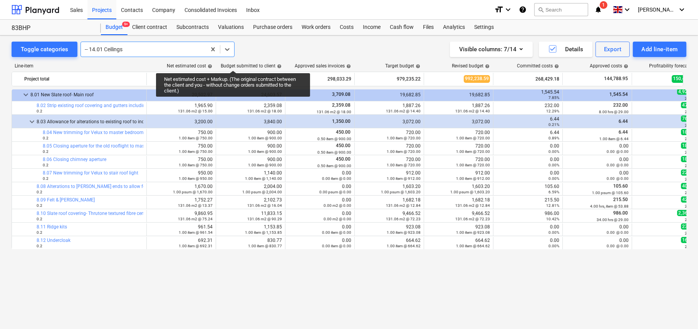
scroll to position [0, 0]
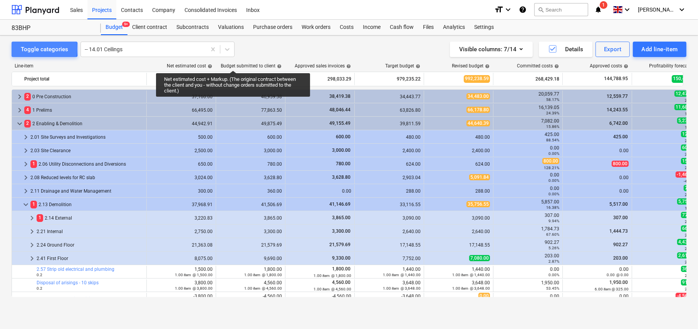
click at [32, 49] on div "Toggle categories" at bounding box center [44, 49] width 47 height 10
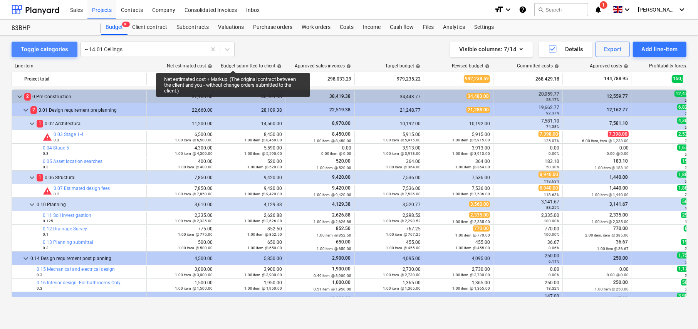
click at [41, 47] on div "Toggle categories" at bounding box center [44, 49] width 47 height 10
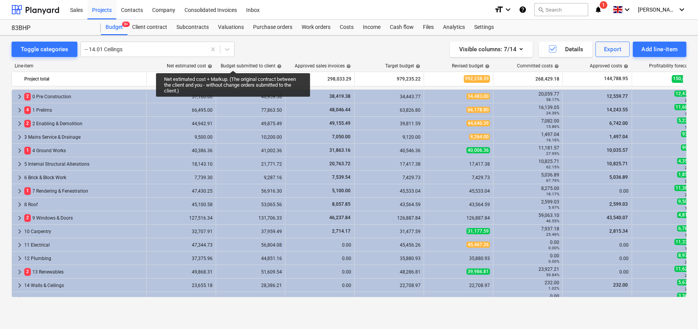
scroll to position [116, 0]
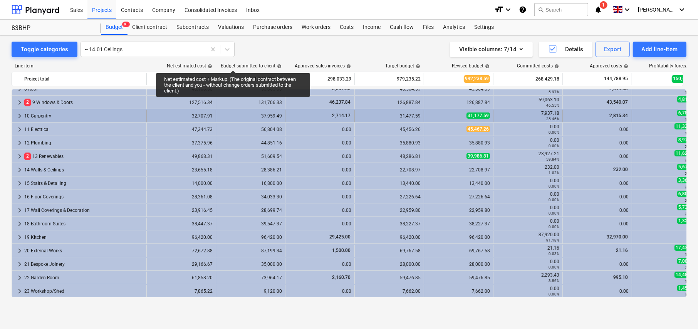
click at [19, 114] on span "keyboard_arrow_right" at bounding box center [19, 115] width 9 height 9
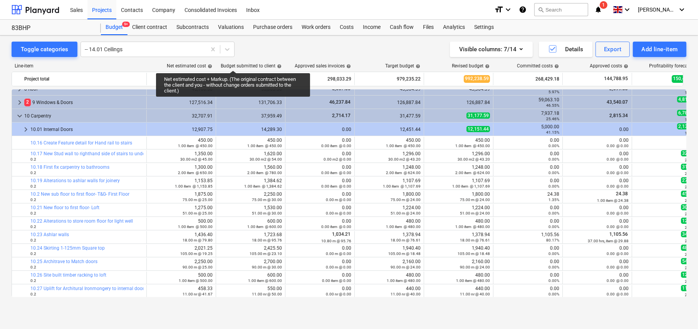
scroll to position [154, 0]
